Goal: Transaction & Acquisition: Purchase product/service

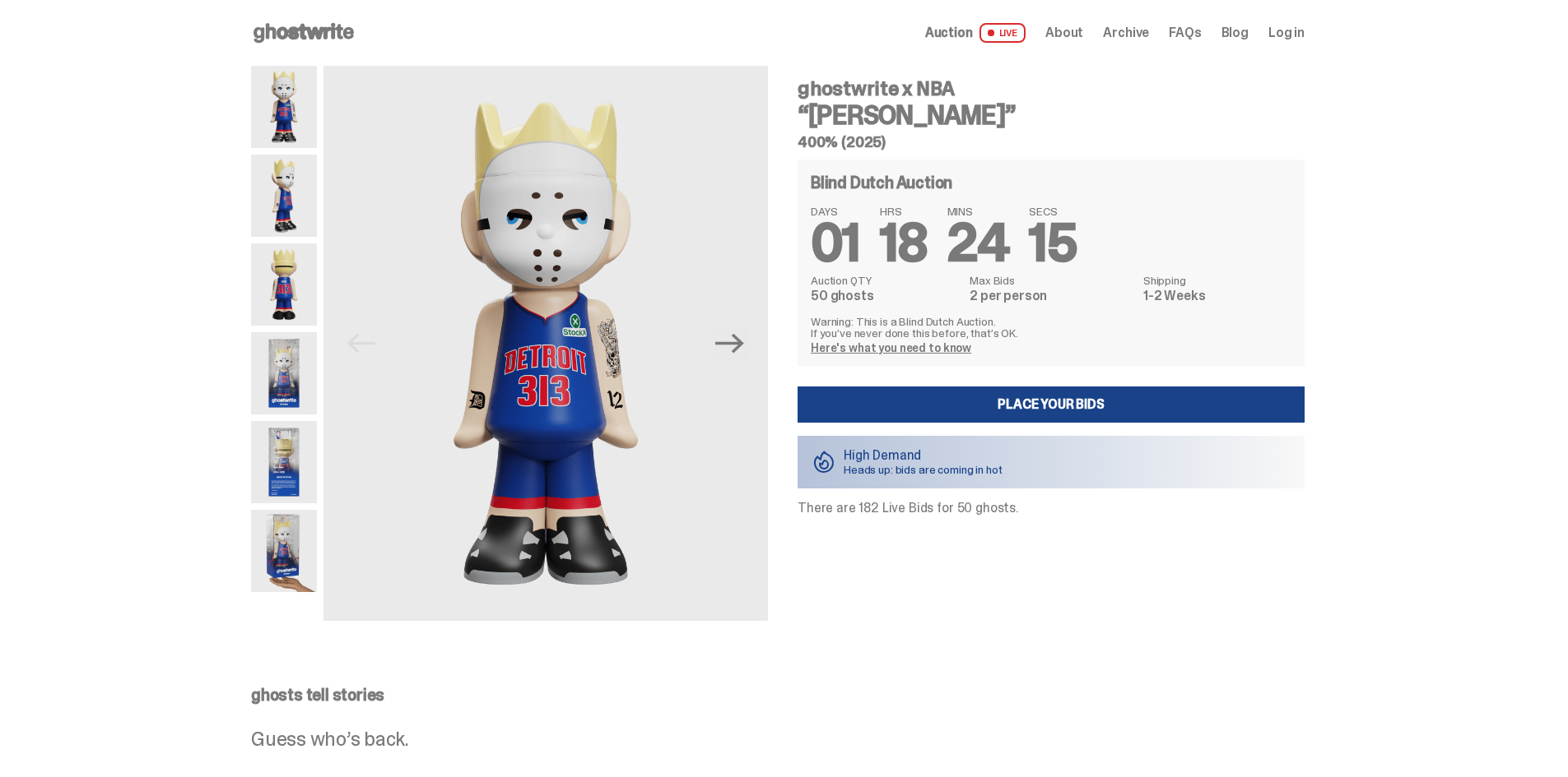
click at [286, 401] on img at bounding box center [284, 373] width 66 height 82
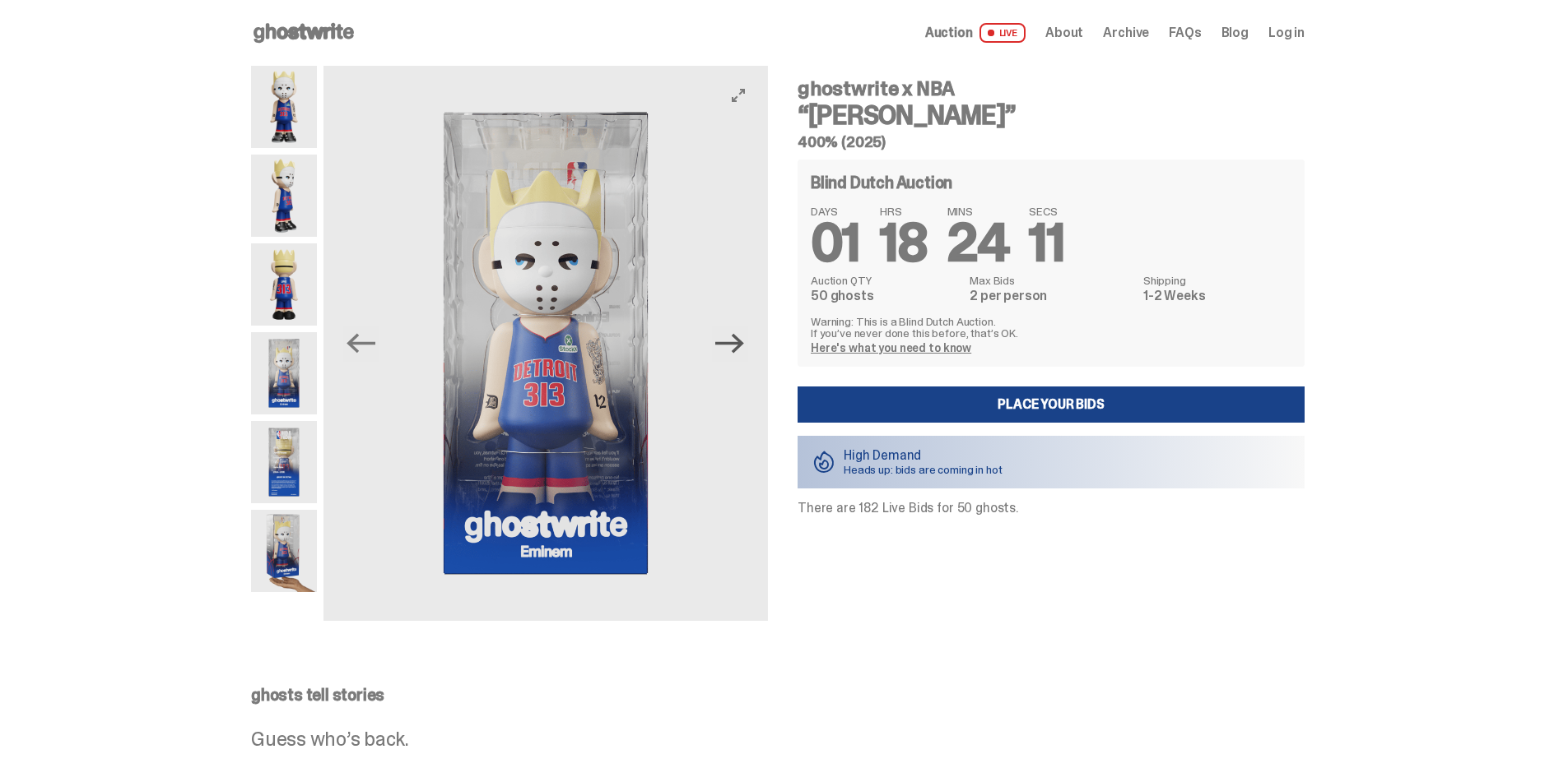
click at [741, 347] on icon "Next" at bounding box center [729, 343] width 29 height 29
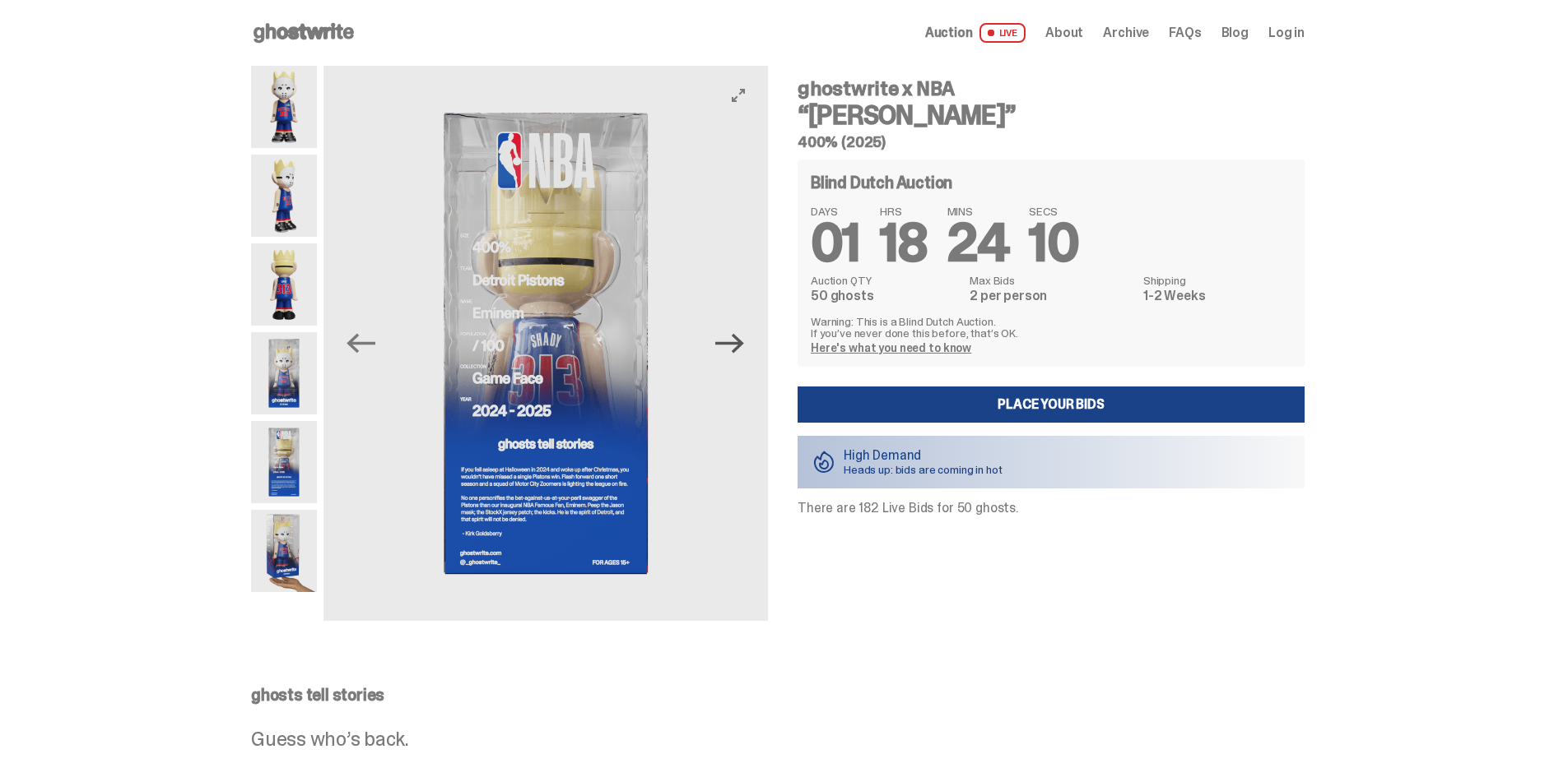
click at [741, 347] on icon "Next" at bounding box center [729, 343] width 29 height 29
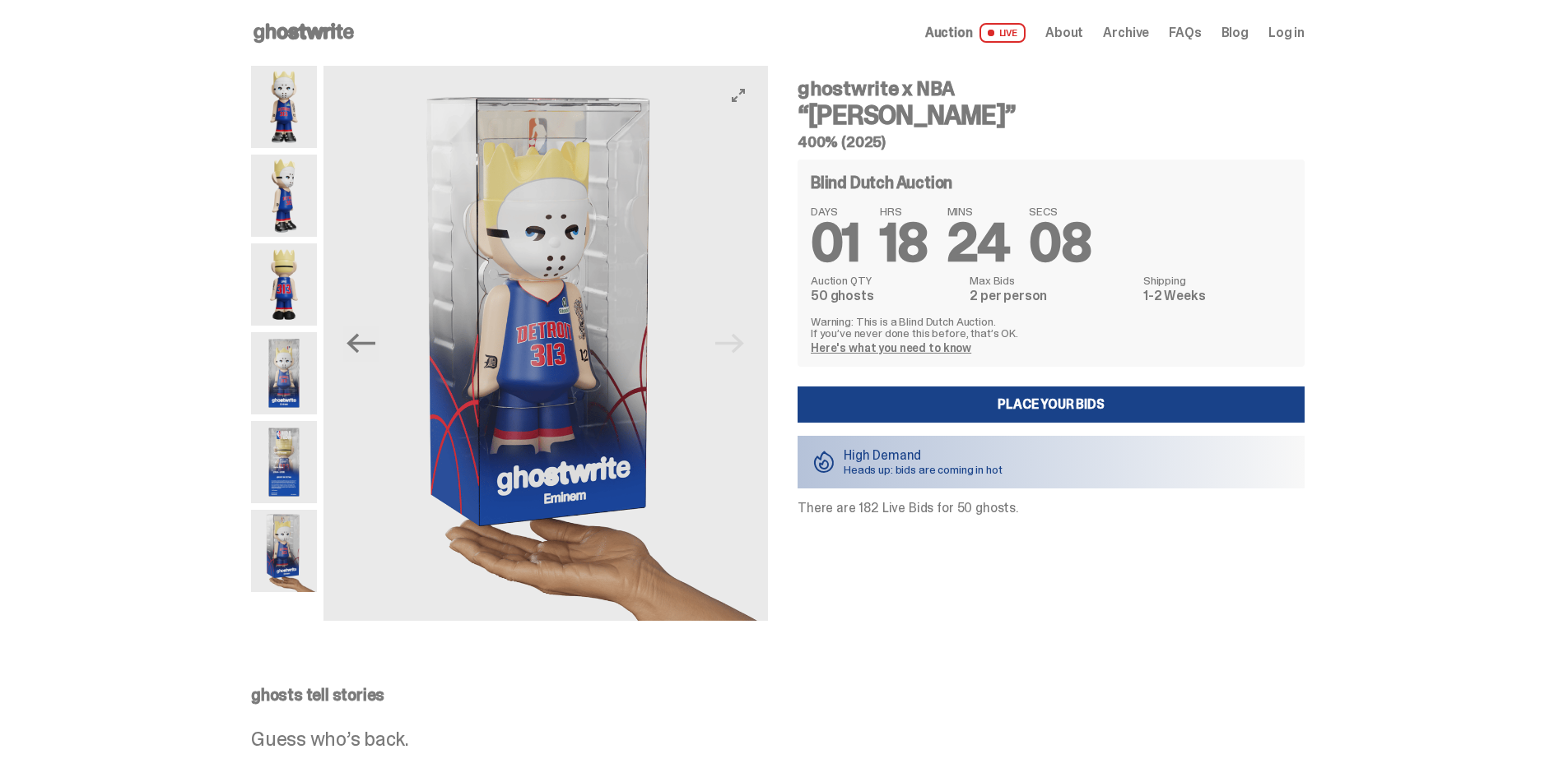
click at [741, 347] on img at bounding box center [546, 343] width 445 height 555
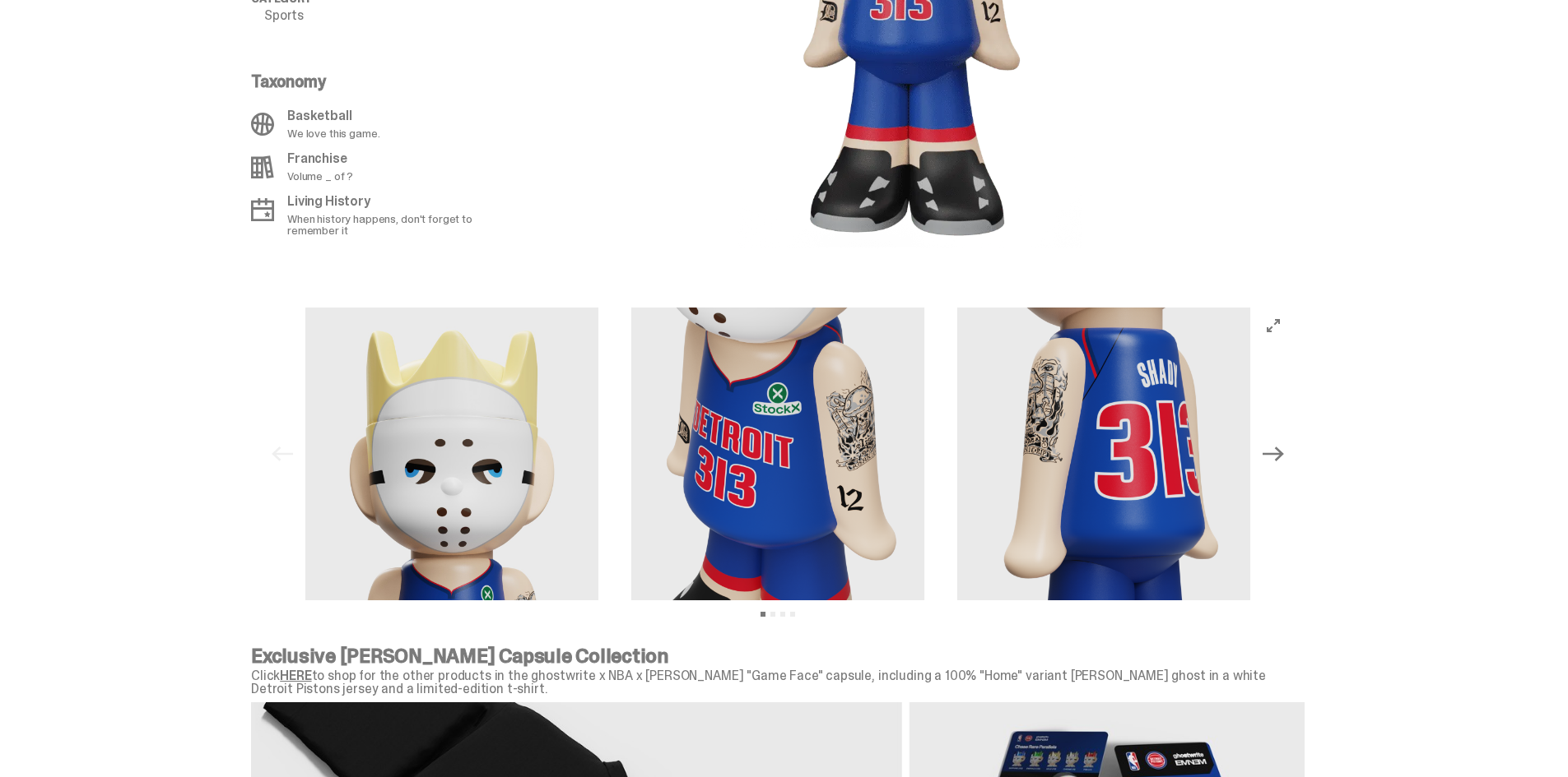
scroll to position [1398, 0]
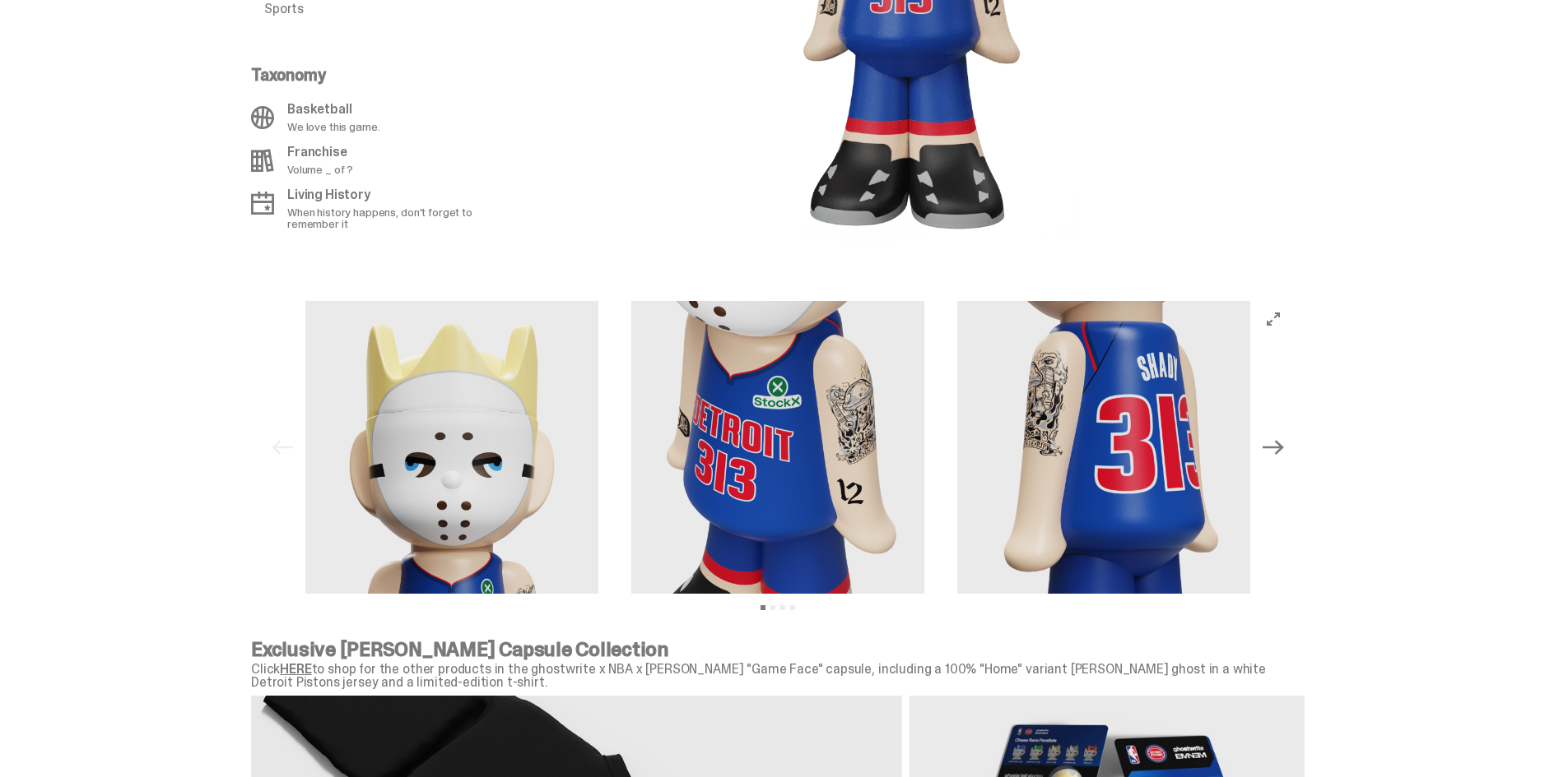
click at [1277, 438] on icon "Next" at bounding box center [1273, 447] width 22 height 22
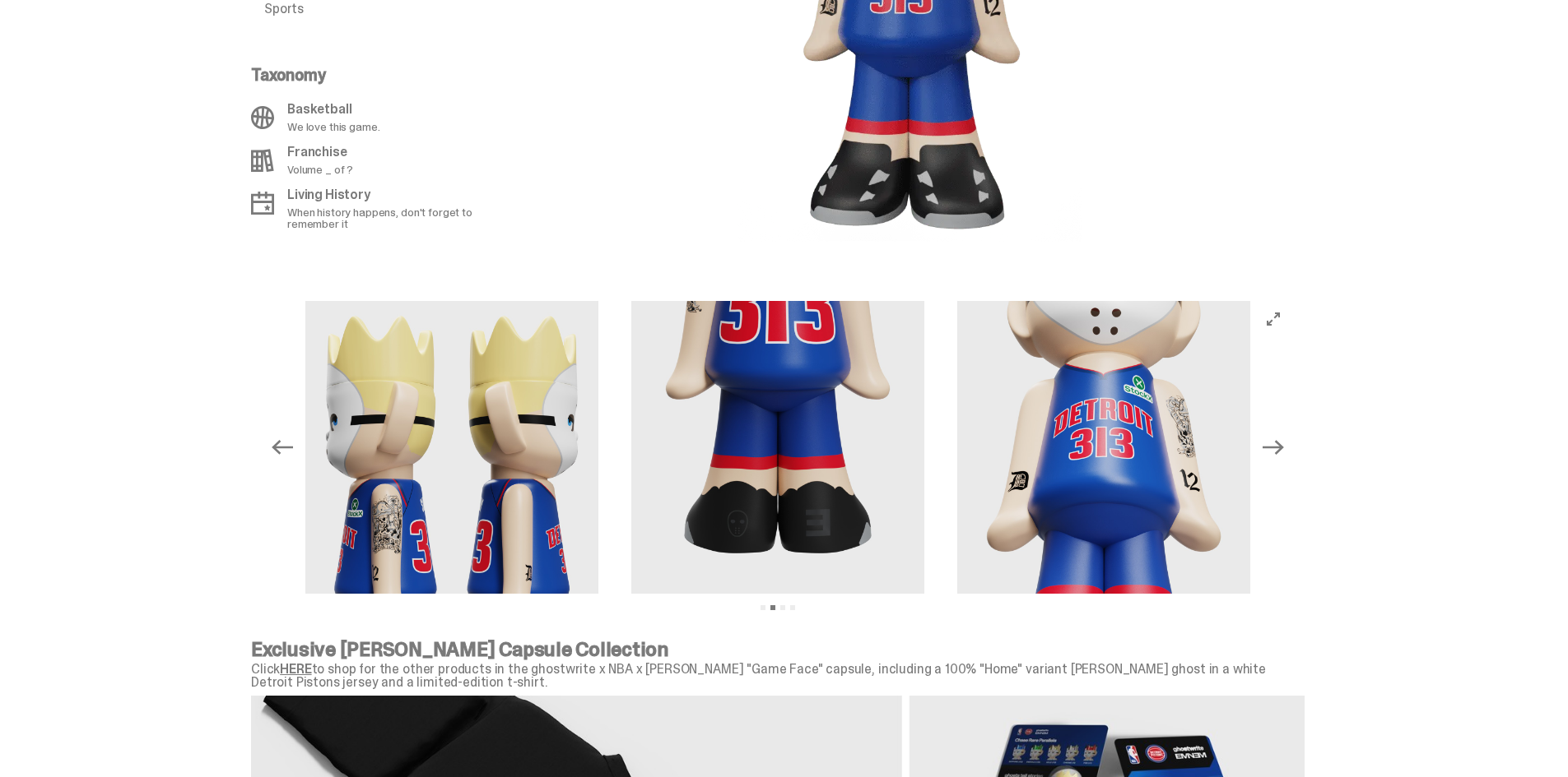
click at [1278, 443] on icon "Next" at bounding box center [1273, 447] width 22 height 22
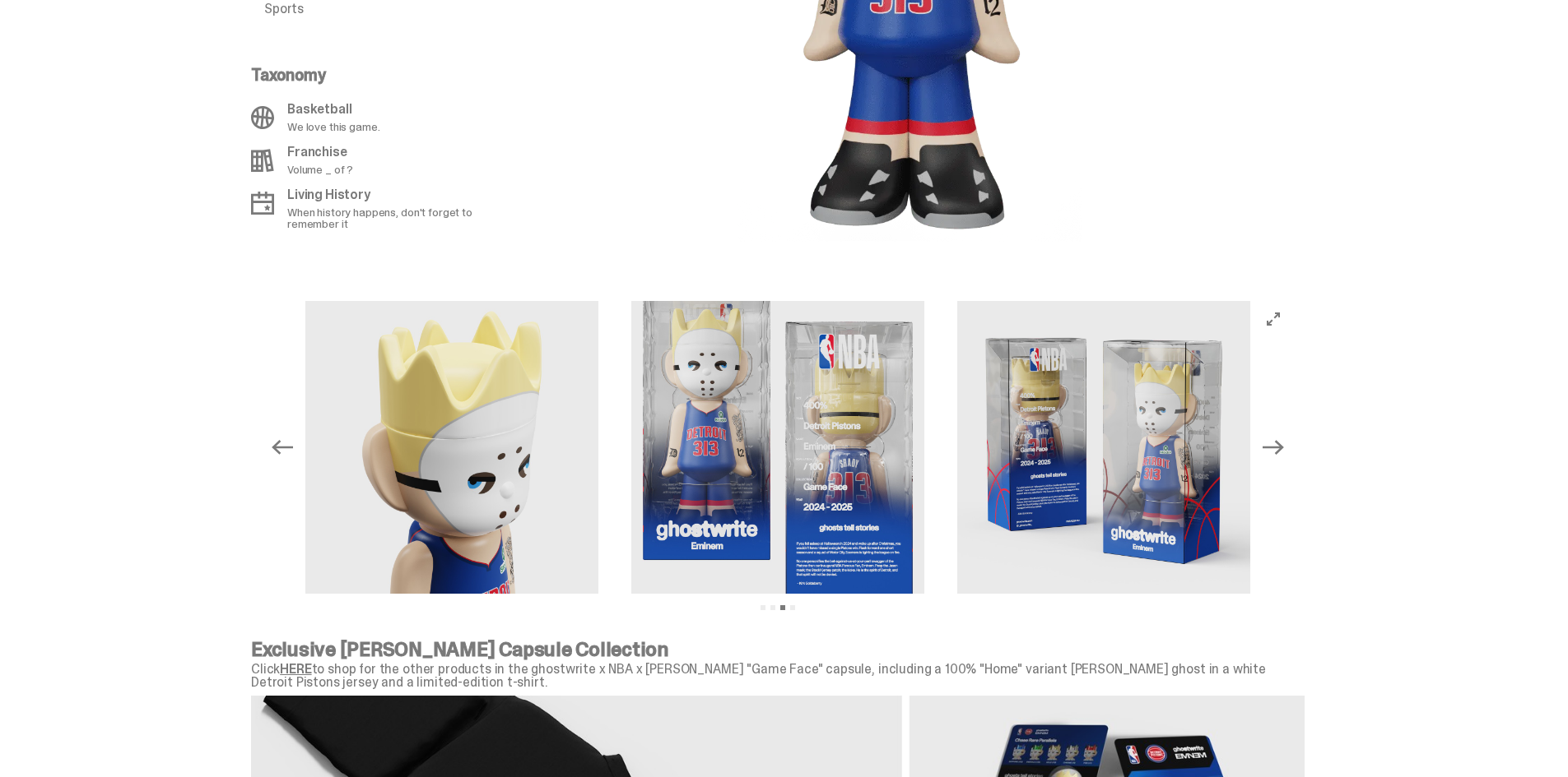
click at [1278, 443] on icon "Next" at bounding box center [1273, 447] width 22 height 22
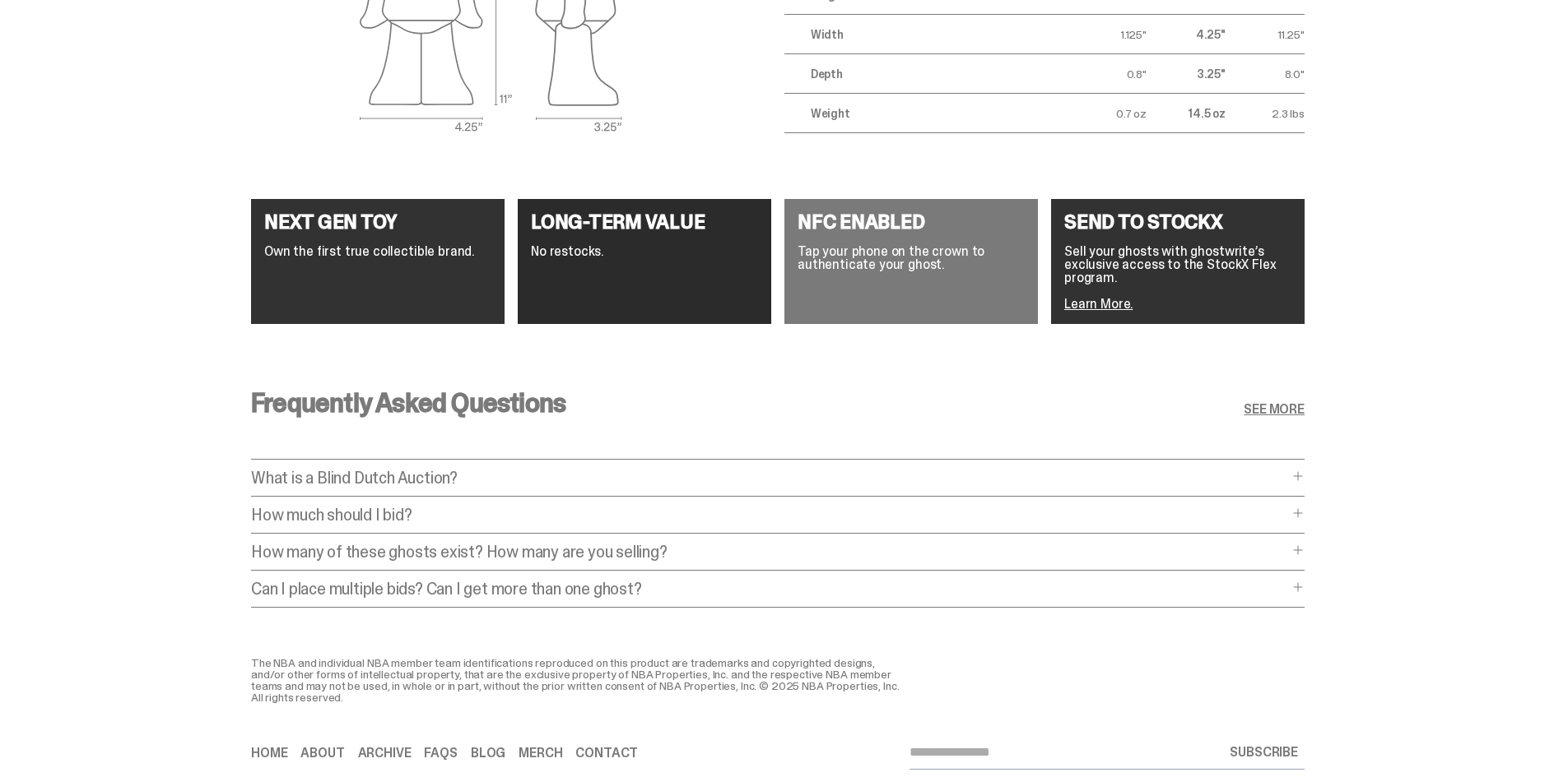
scroll to position [3047, 0]
